Goal: Navigation & Orientation: Find specific page/section

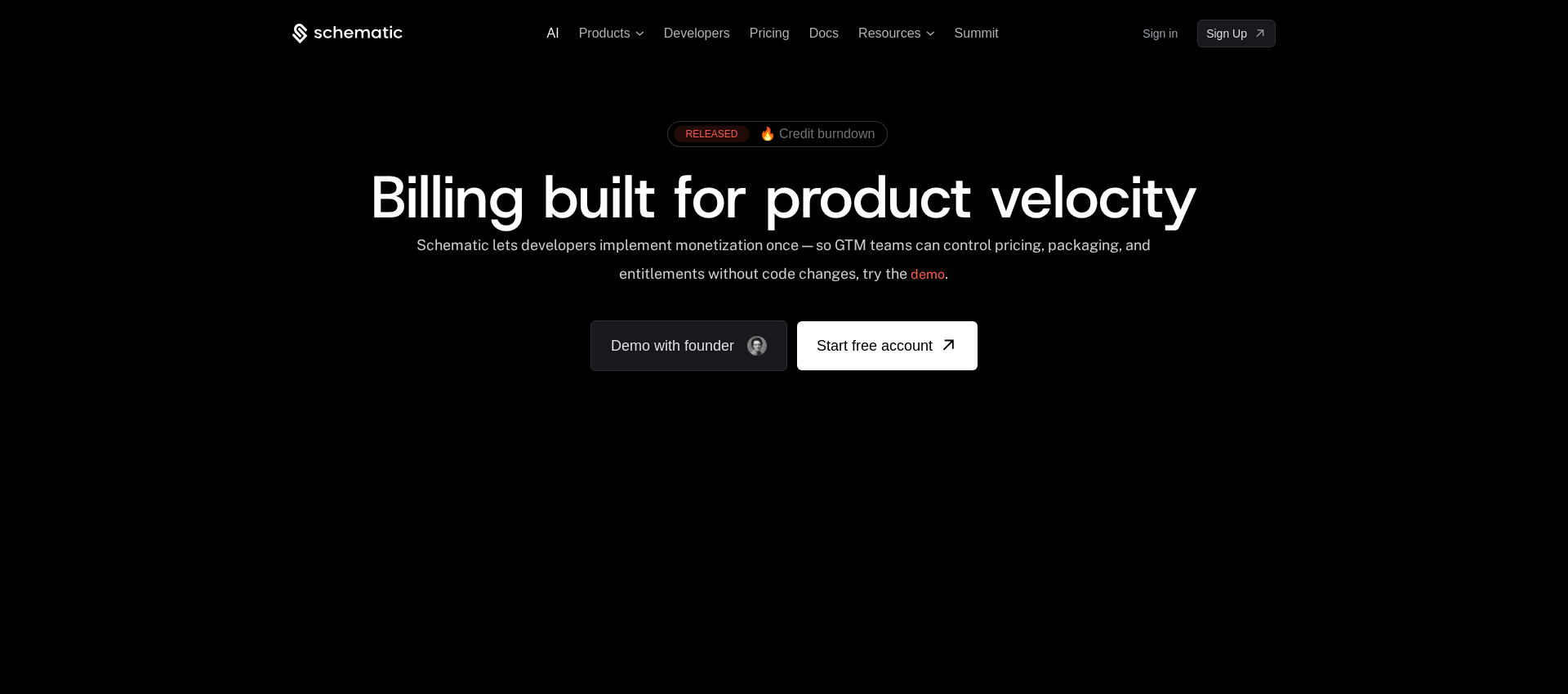
click at [558, 32] on span "AI" at bounding box center [553, 33] width 12 height 14
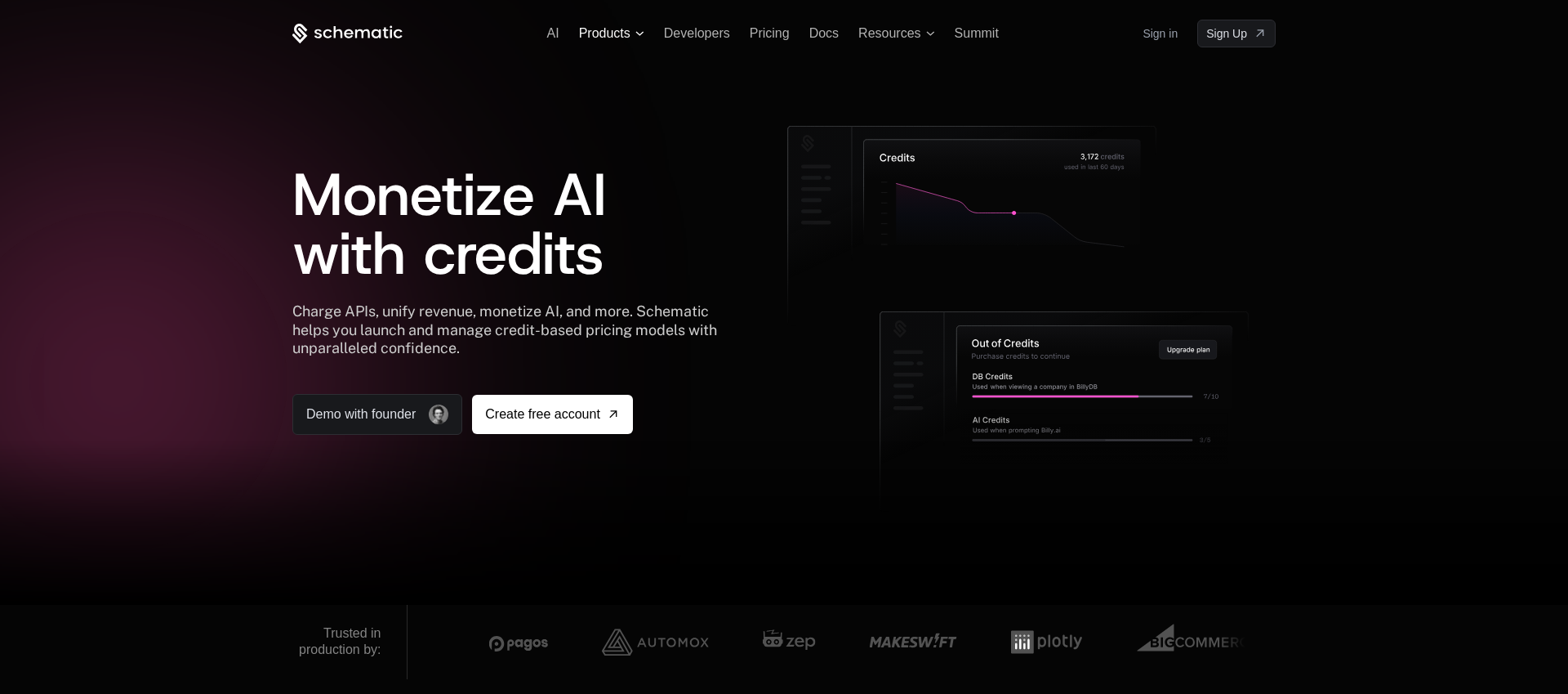
click at [601, 38] on span "Products" at bounding box center [605, 34] width 51 height 15
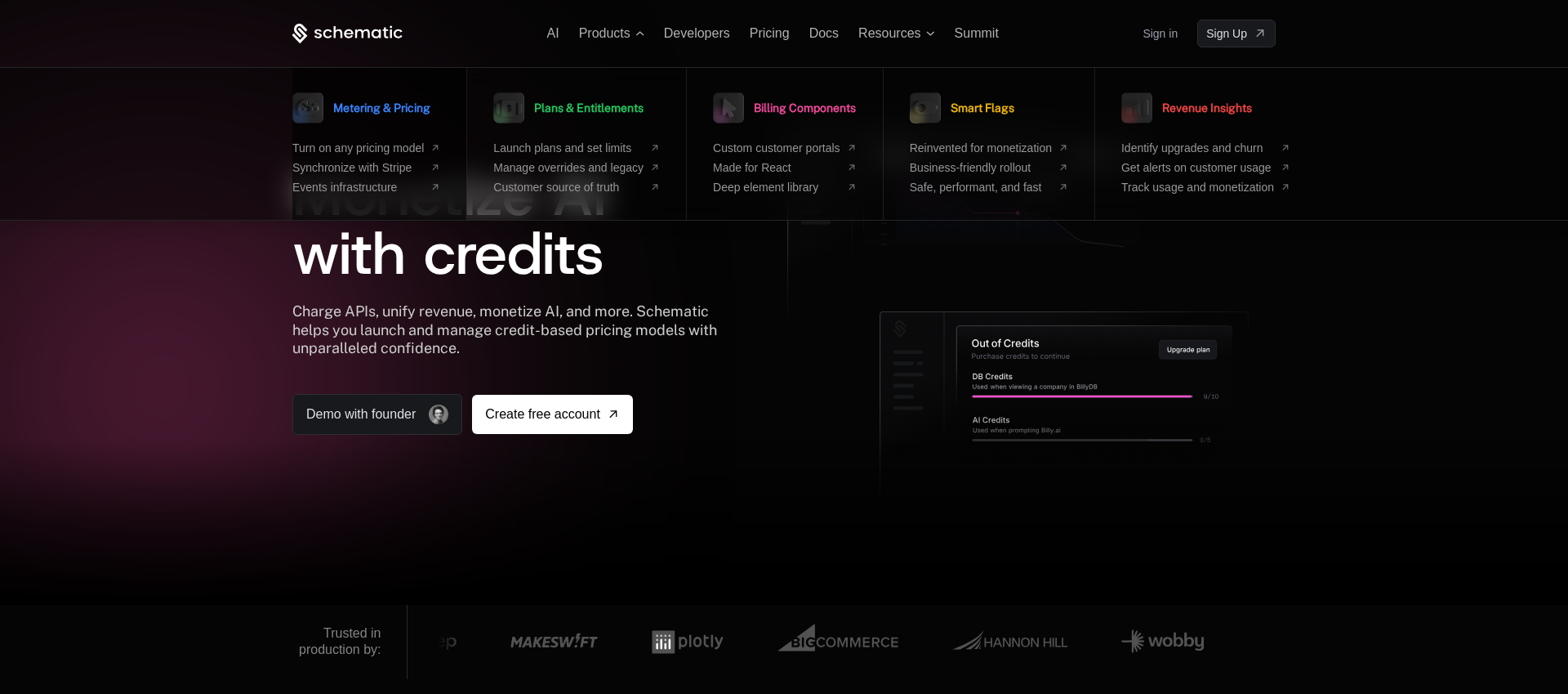
click at [412, 108] on span "Metering & Pricing" at bounding box center [382, 108] width 98 height 11
